Goal: Communication & Community: Answer question/provide support

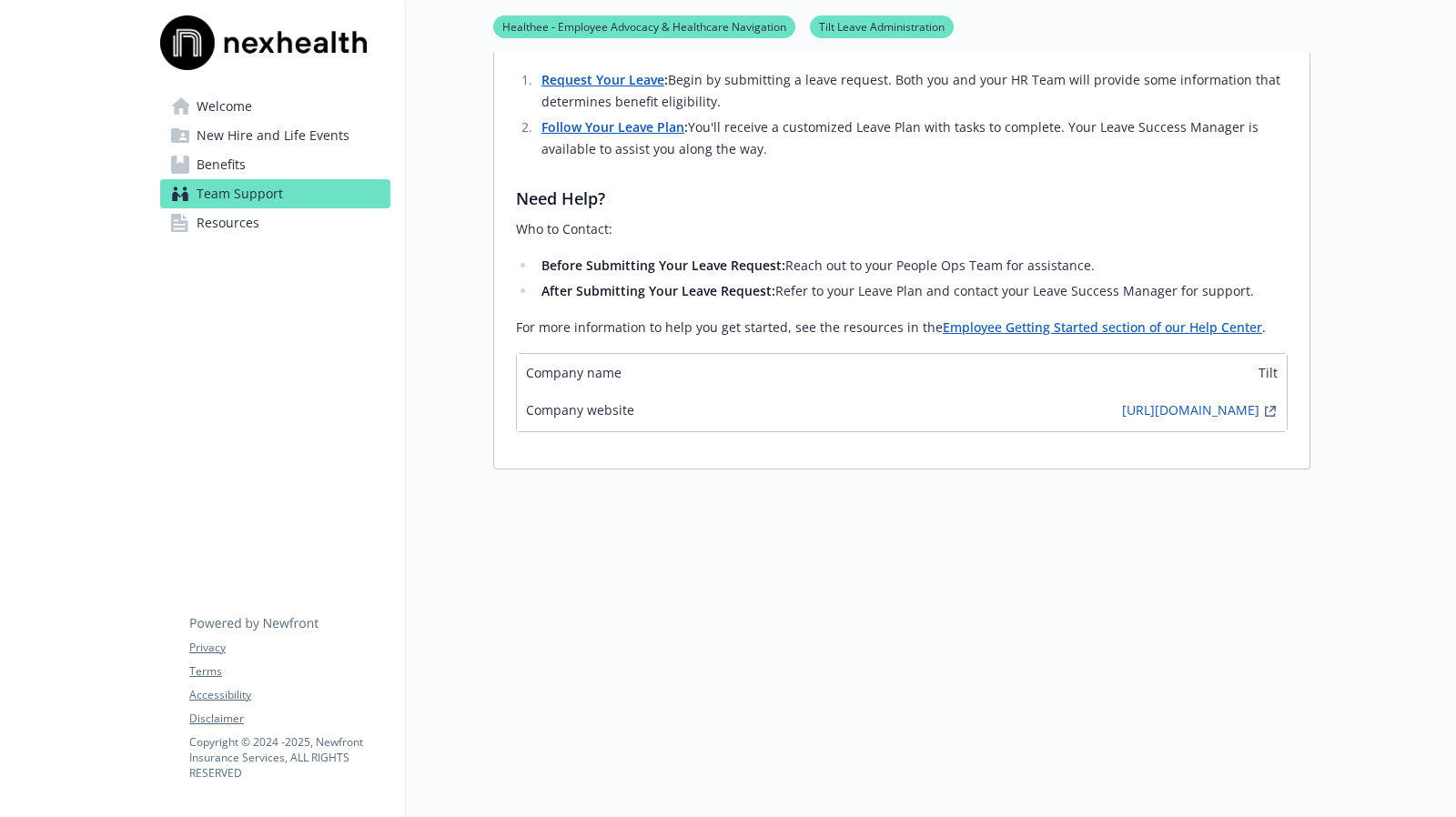
scroll to position [1868, 0]
